Goal: Transaction & Acquisition: Purchase product/service

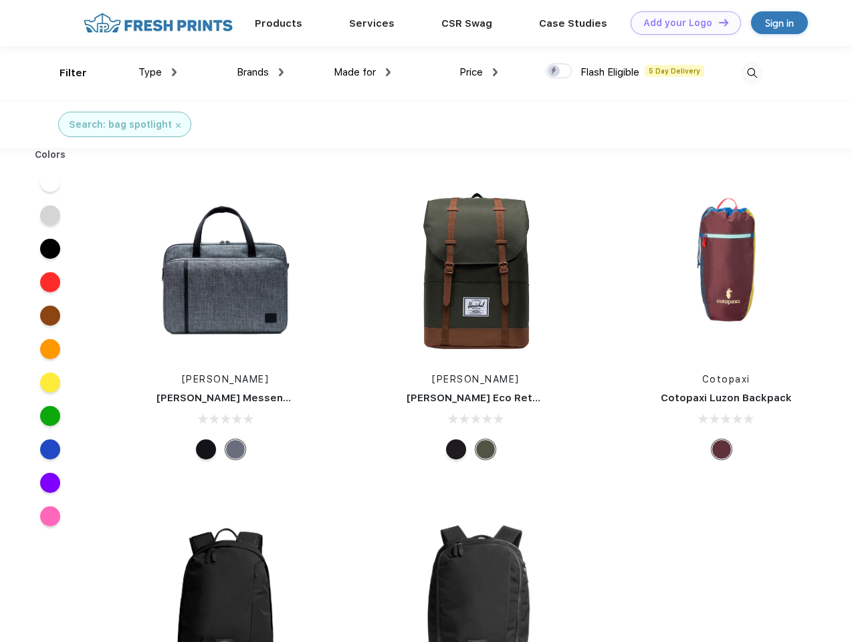
scroll to position [1, 0]
click at [681, 23] on link "Add your Logo Design Tool" at bounding box center [686, 22] width 110 height 23
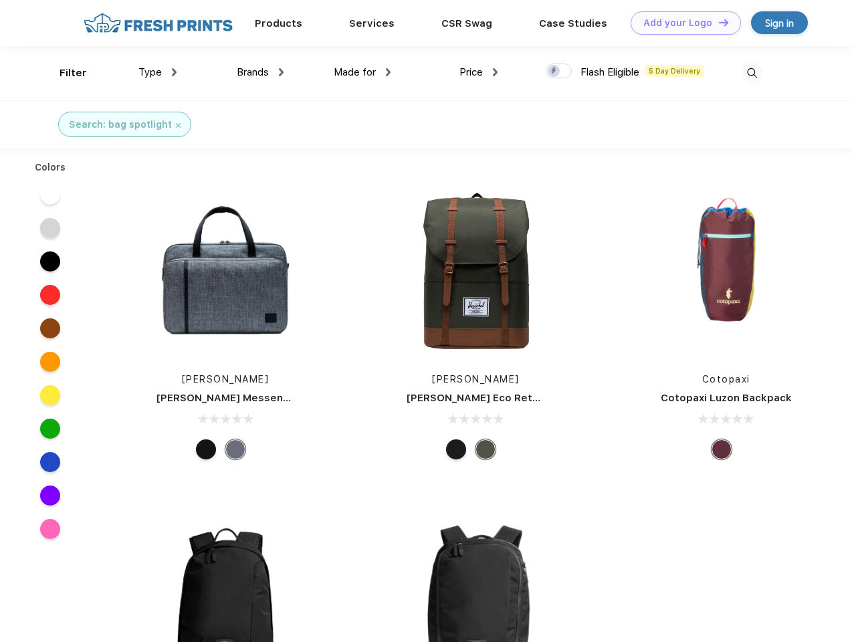
click at [0, 0] on div "Design Tool" at bounding box center [0, 0] width 0 height 0
click at [717, 22] on link "Add your Logo Design Tool" at bounding box center [686, 22] width 110 height 23
click at [64, 73] on div "Filter" at bounding box center [73, 73] width 27 height 15
click at [158, 72] on span "Type" at bounding box center [149, 72] width 23 height 12
click at [260, 72] on span "Brands" at bounding box center [253, 72] width 32 height 12
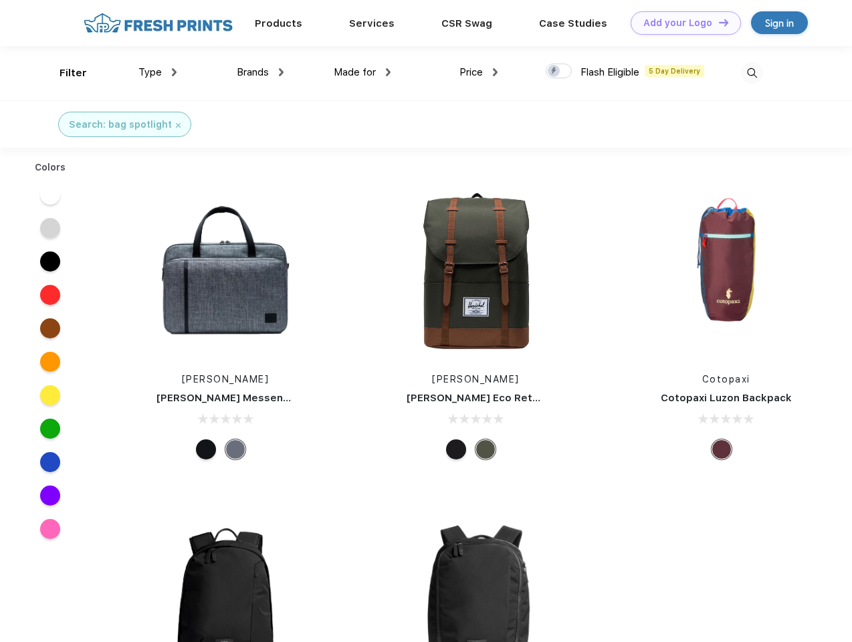
click at [362, 72] on span "Made for" at bounding box center [355, 72] width 42 height 12
click at [479, 72] on span "Price" at bounding box center [470, 72] width 23 height 12
click at [559, 72] on div at bounding box center [559, 71] width 26 height 15
click at [554, 72] on input "checkbox" at bounding box center [550, 67] width 9 height 9
click at [752, 73] on img at bounding box center [752, 73] width 22 height 22
